Goal: Task Accomplishment & Management: Use online tool/utility

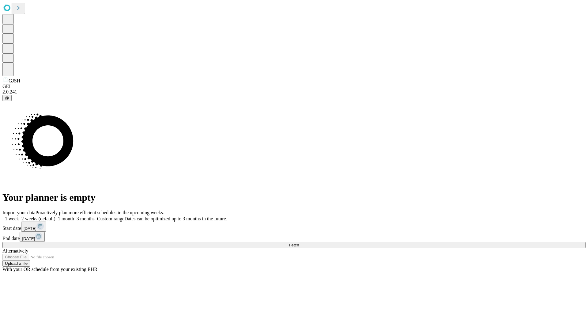
click at [299, 243] on span "Fetch" at bounding box center [294, 245] width 10 height 5
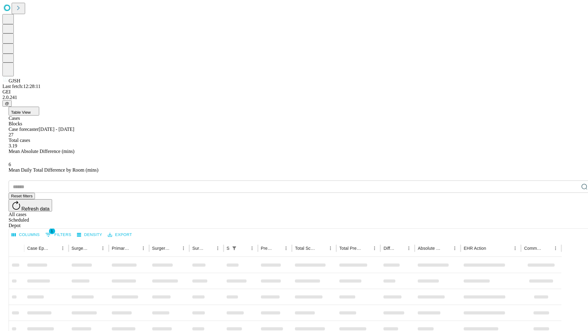
click at [572, 223] on div "Depot" at bounding box center [300, 226] width 583 height 6
